Goal: Information Seeking & Learning: Learn about a topic

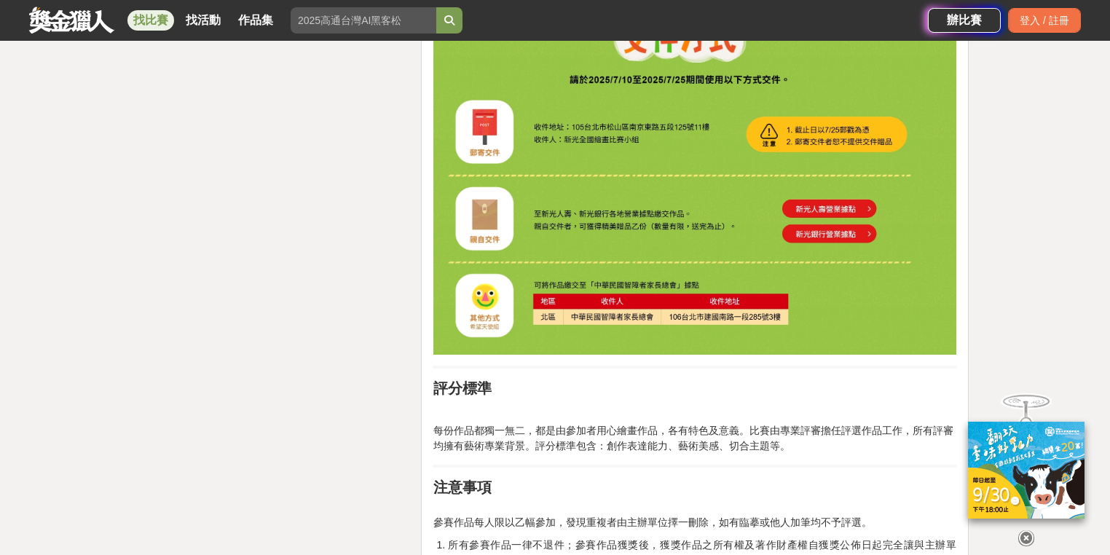
scroll to position [3030, 0]
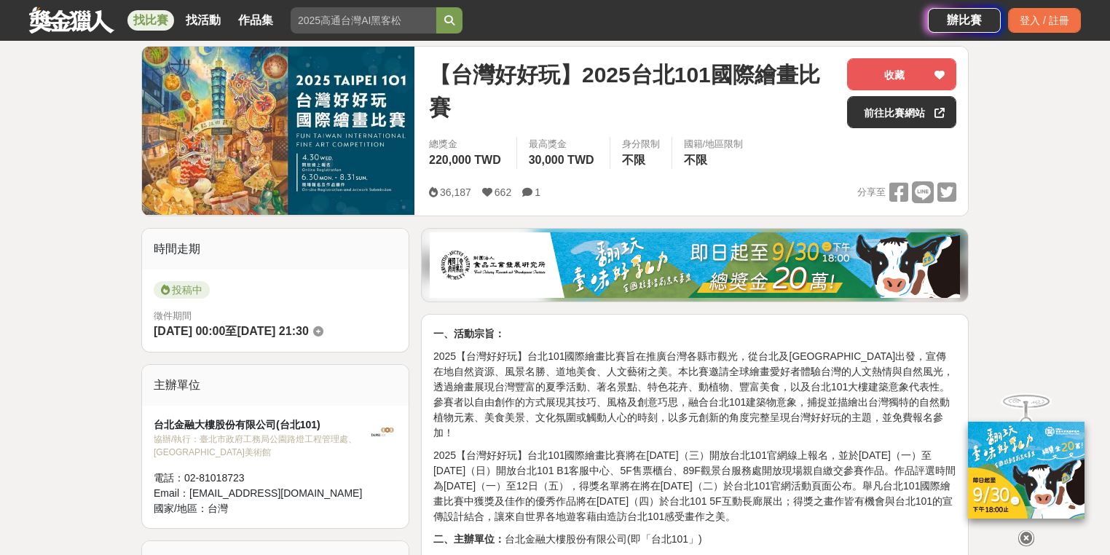
scroll to position [175, 0]
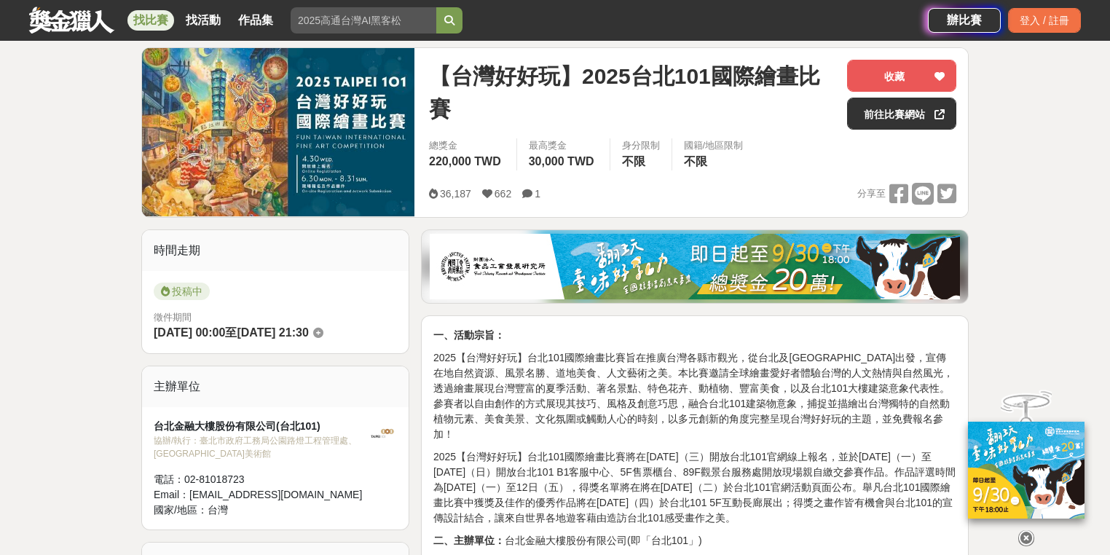
click at [535, 74] on span "【台灣好好玩】2025台北101國際繪畫比賽" at bounding box center [632, 93] width 406 height 66
click at [97, 35] on div "找比賽 找活動 作品集" at bounding box center [478, 20] width 899 height 41
click at [159, 16] on link "找比賽" at bounding box center [150, 20] width 47 height 20
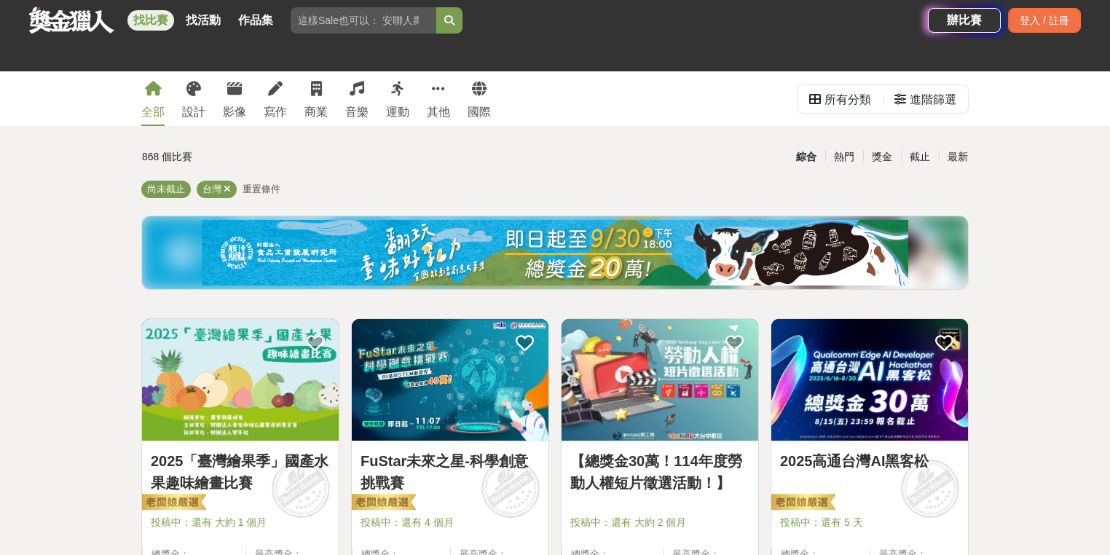
click at [370, 23] on input "search" at bounding box center [364, 20] width 146 height 26
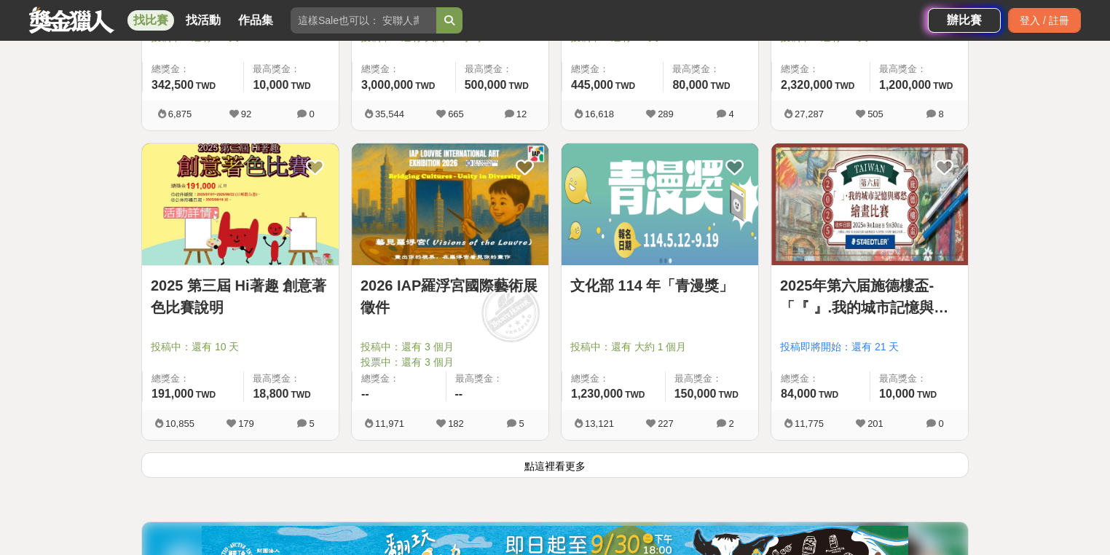
scroll to position [1748, 0]
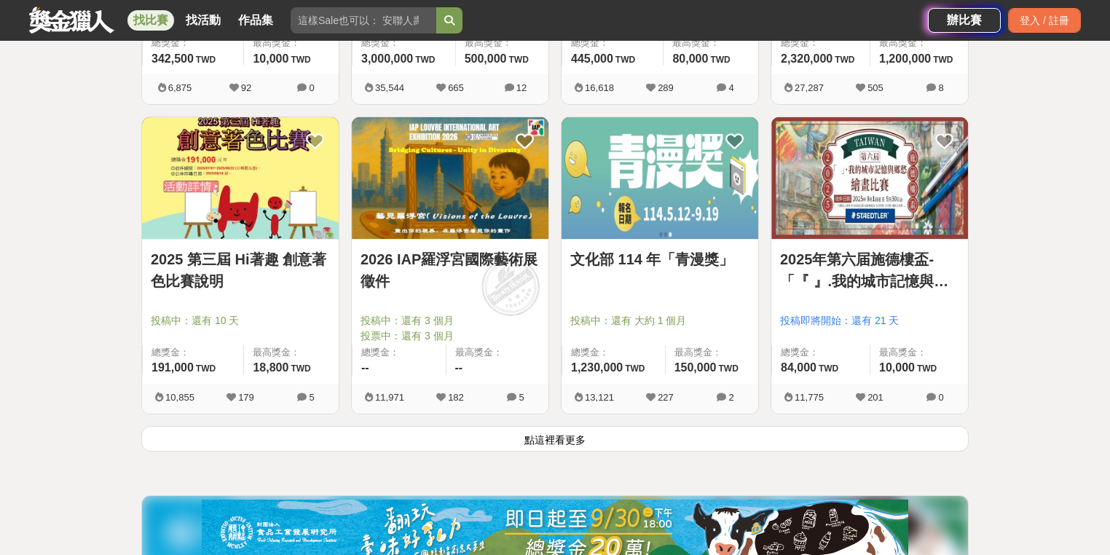
click at [592, 440] on button "點這裡看更多" at bounding box center [554, 438] width 827 height 25
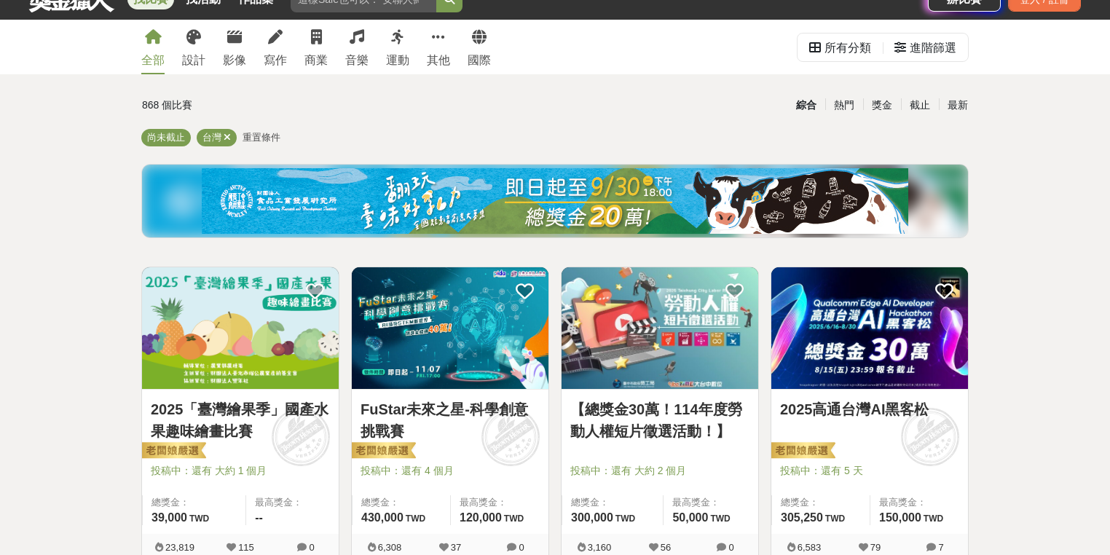
scroll to position [58, 0]
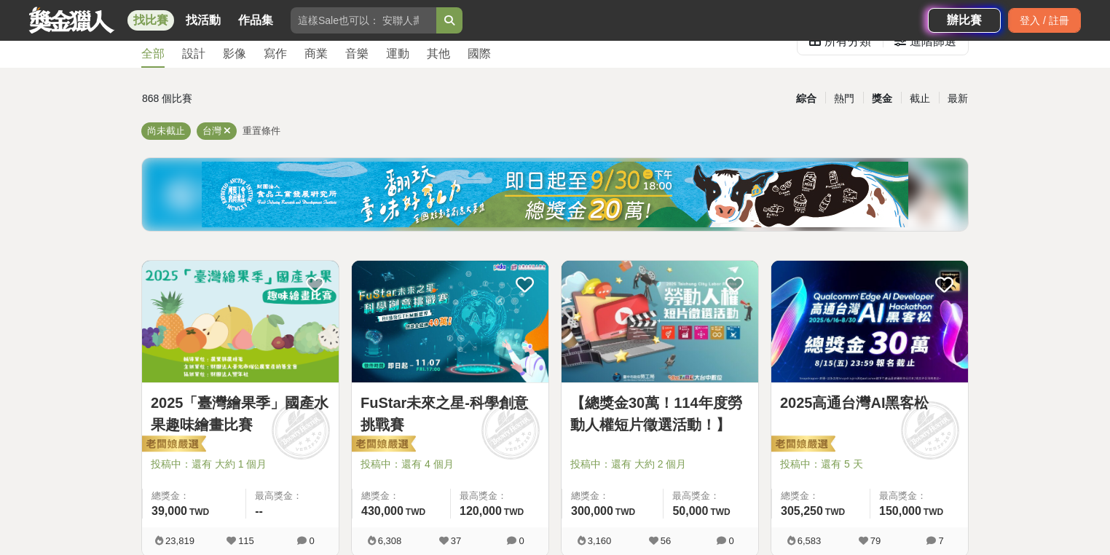
click at [881, 99] on div "獎金" at bounding box center [882, 98] width 38 height 25
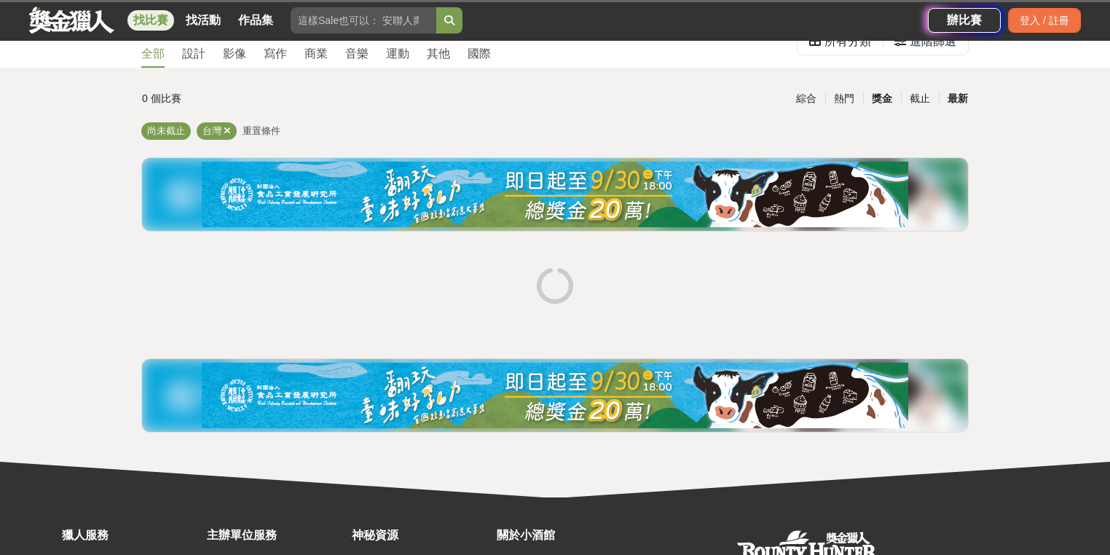
click at [958, 96] on div "最新" at bounding box center [958, 98] width 38 height 25
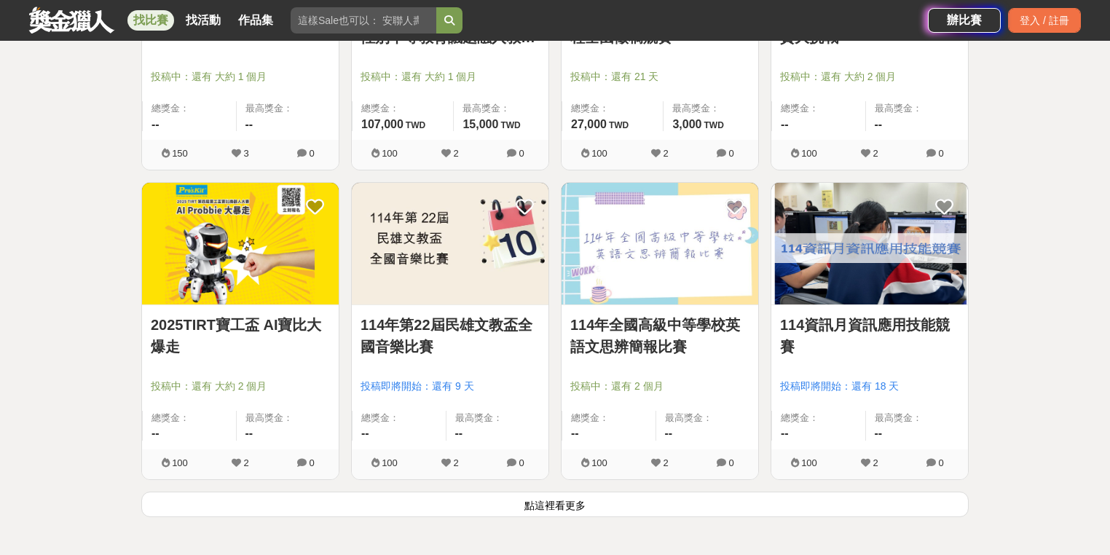
scroll to position [1690, 0]
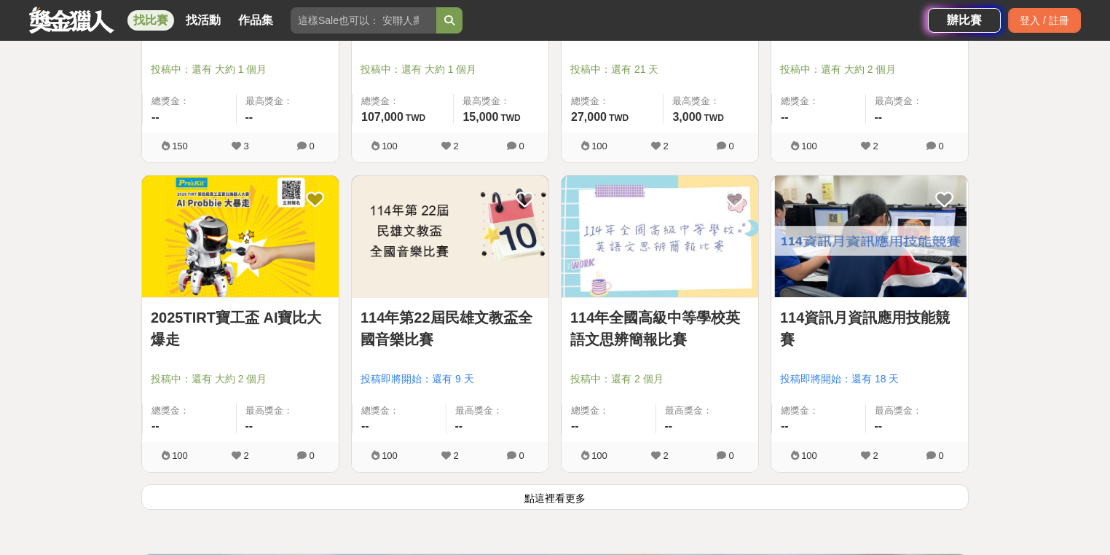
click at [676, 490] on button "點這裡看更多" at bounding box center [554, 496] width 827 height 25
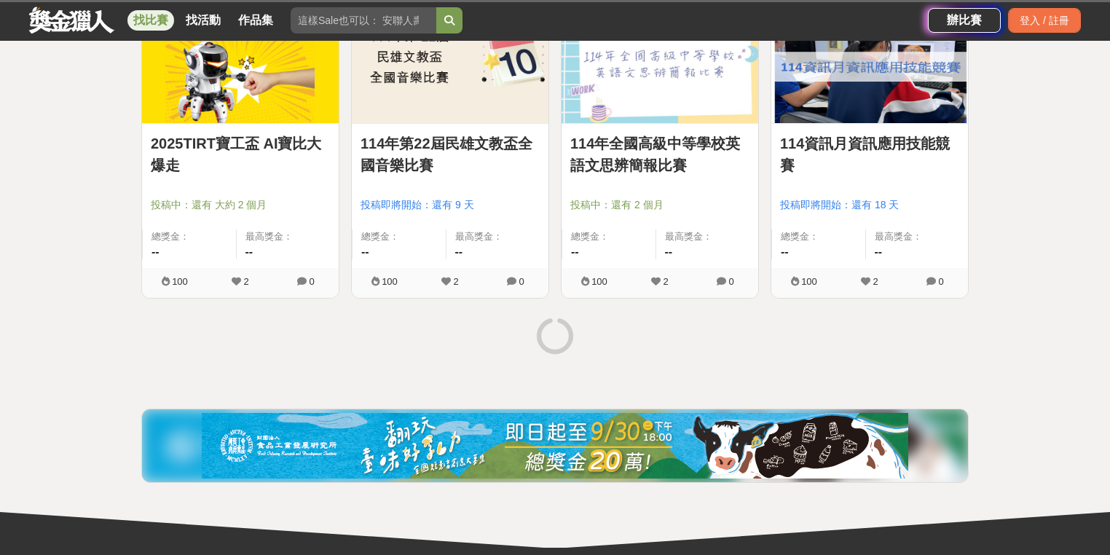
scroll to position [1864, 0]
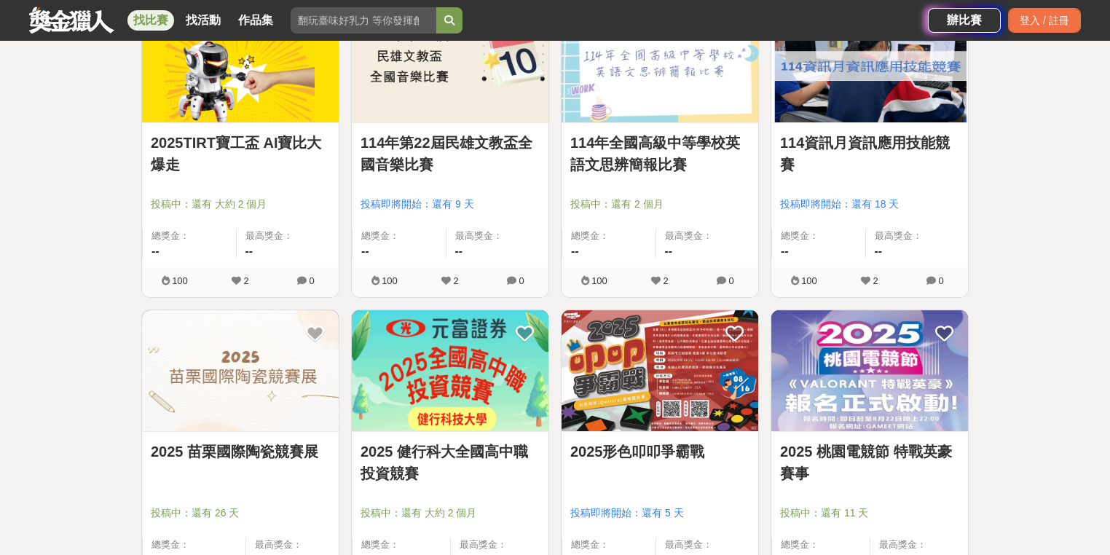
click at [99, 252] on div "全部 設計 影像 寫作 商業 音樂 運動 其他 國際 所有分類 進階篩選 868 個比賽 綜合 熱門 獎金 截止 最新 尚未截止 台灣 重置條件 2025 第…" at bounding box center [555, 290] width 1110 height 4166
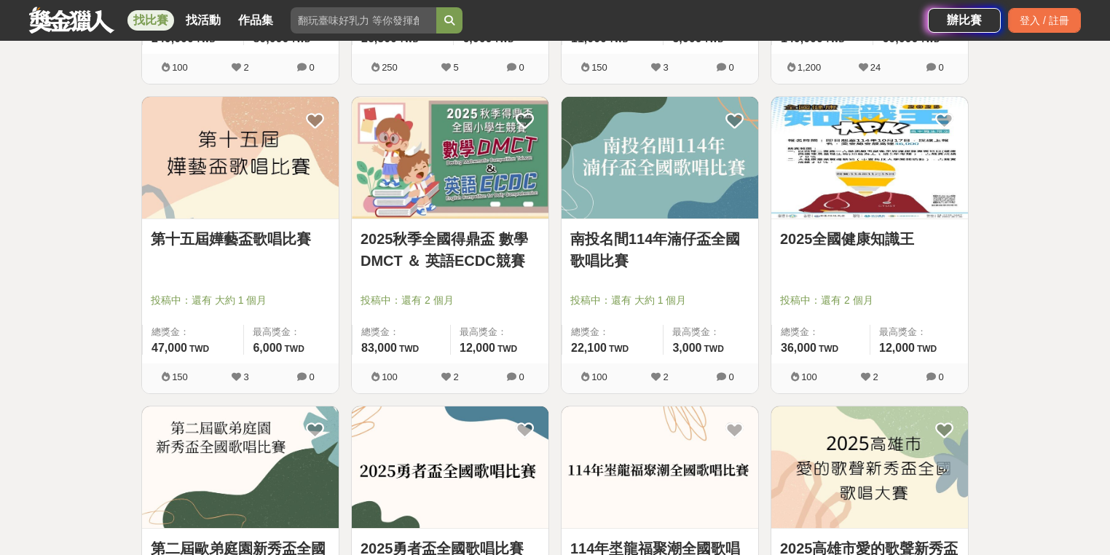
scroll to position [3321, 0]
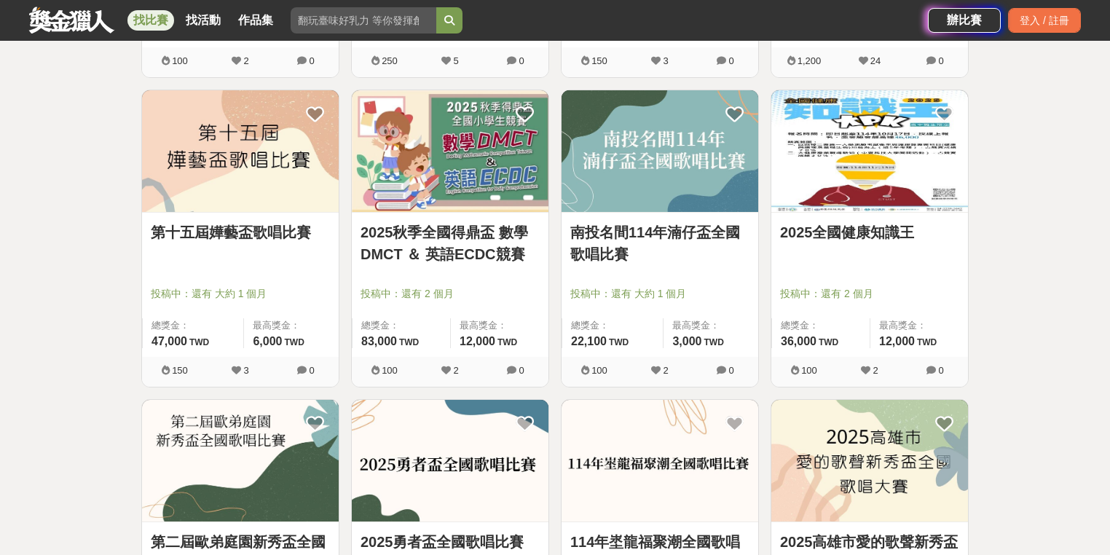
click at [341, 9] on input "search" at bounding box center [364, 20] width 146 height 26
click at [387, 18] on input "search" at bounding box center [364, 20] width 146 height 26
type input "繪畫"
click at [436, 7] on button "submit" at bounding box center [449, 20] width 26 height 26
click at [449, 26] on button "submit" at bounding box center [449, 20] width 26 height 26
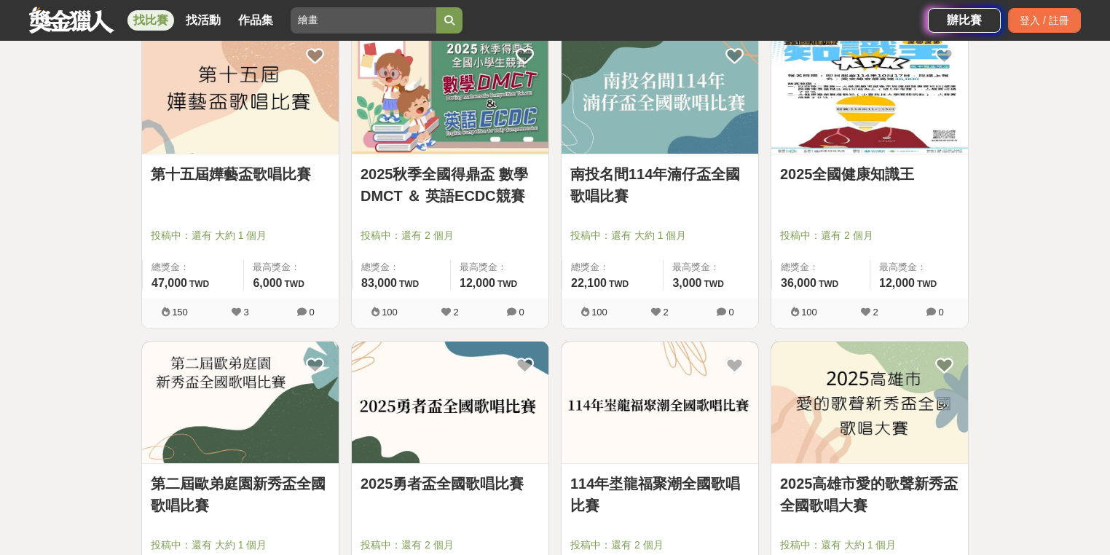
scroll to position [3207, 0]
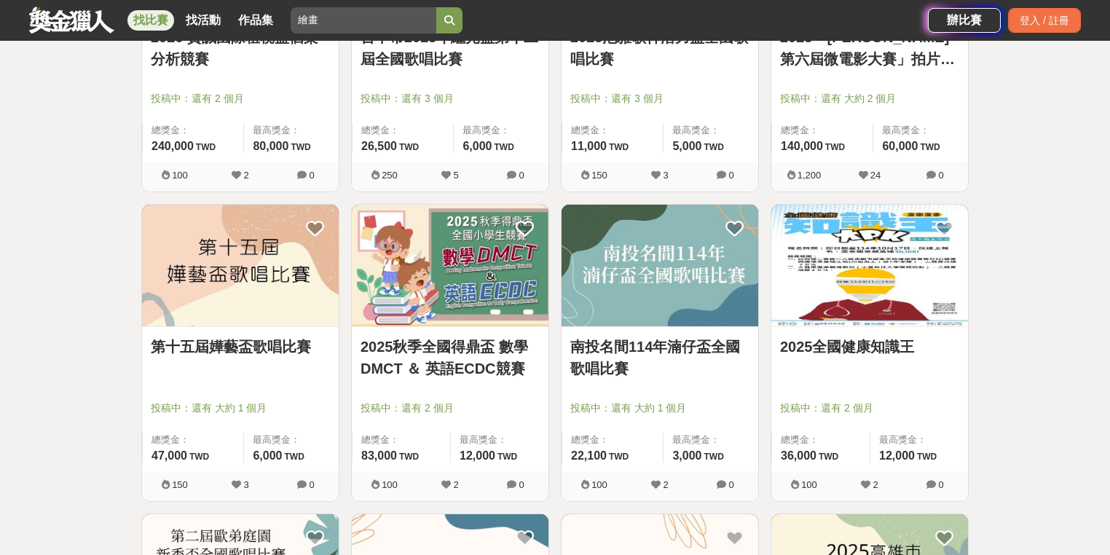
click at [452, 10] on button "submit" at bounding box center [449, 20] width 26 height 26
click at [448, 18] on icon "submit" at bounding box center [449, 20] width 10 height 10
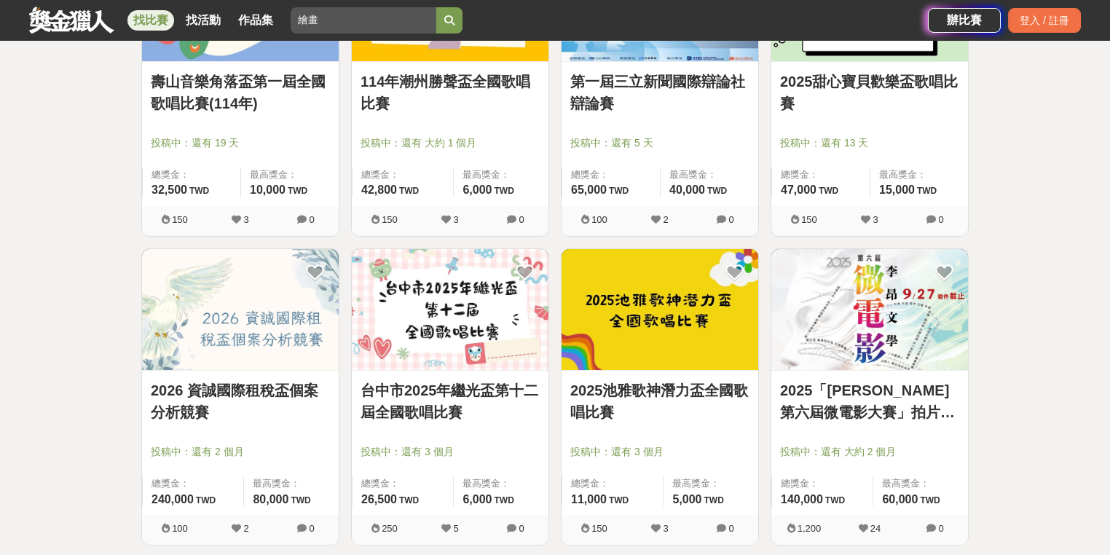
scroll to position [2740, 0]
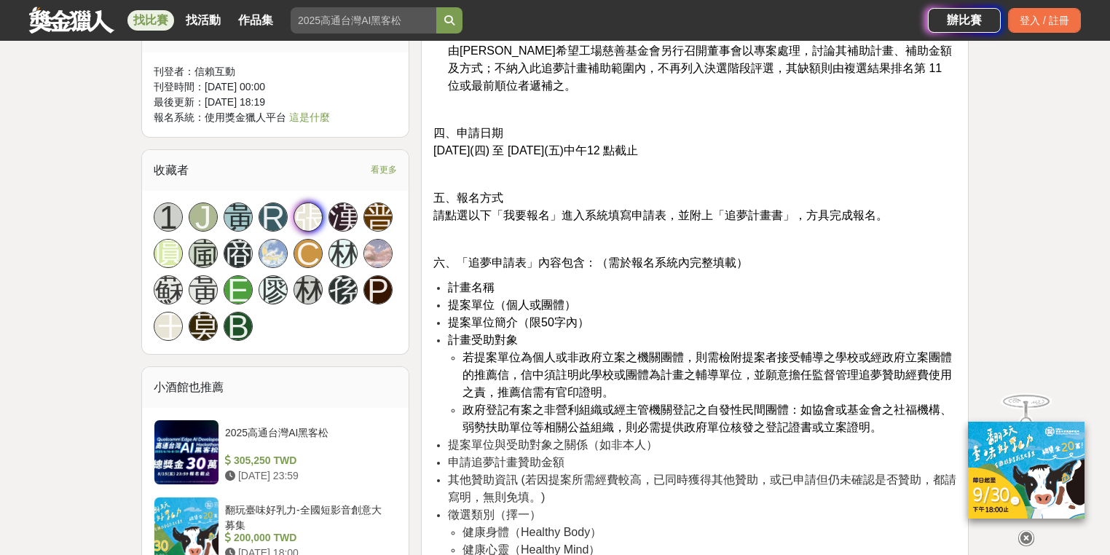
scroll to position [1457, 0]
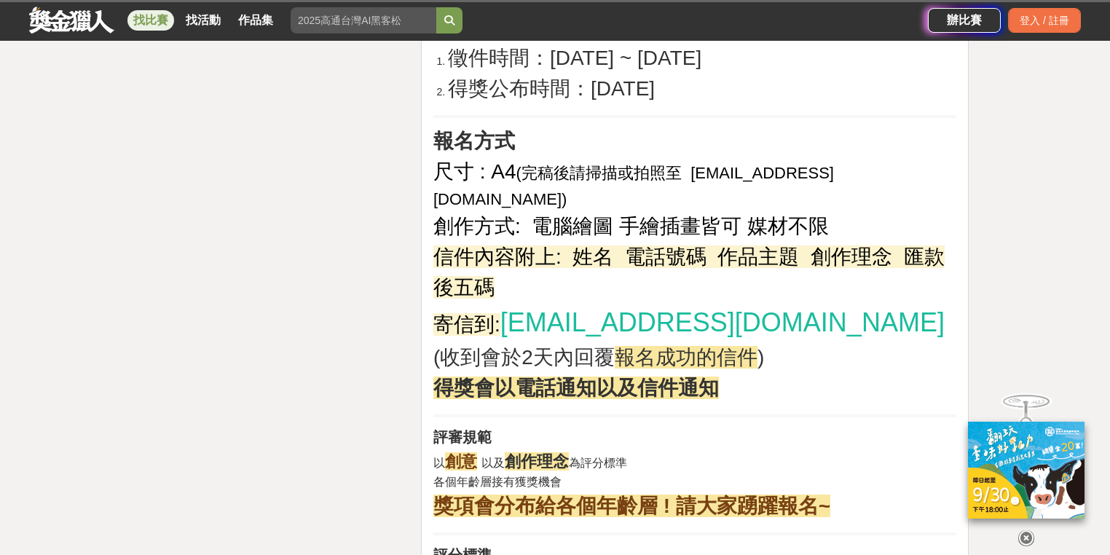
scroll to position [1515, 0]
